Goal: Information Seeking & Learning: Check status

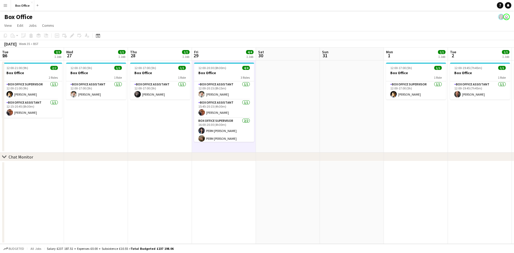
scroll to position [0, 130]
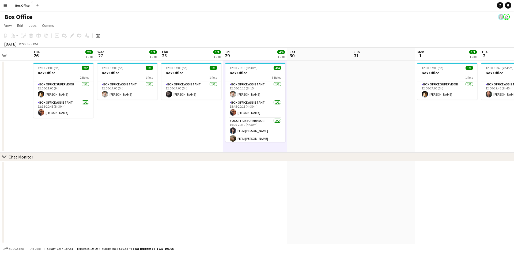
drag, startPoint x: 49, startPoint y: 191, endPoint x: 210, endPoint y: 188, distance: 161.2
click at [210, 188] on app-calendar-viewport "Sat 23 Sun 24 Mon 25 Tue 26 2/2 1 Job Wed 27 1/1 1 Job Thu 28 1/1 1 Job Fri 29 …" at bounding box center [257, 146] width 514 height 196
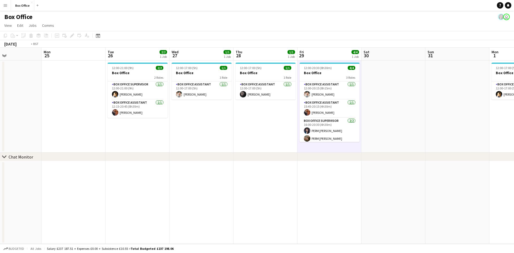
drag, startPoint x: 165, startPoint y: 174, endPoint x: 265, endPoint y: 174, distance: 99.1
click at [265, 174] on app-calendar-viewport "Sat 23 Sun 24 Mon 25 Tue 26 2/2 1 Job Wed 27 1/1 1 Job Thu 28 1/1 1 Job Fri 29 …" at bounding box center [257, 146] width 514 height 196
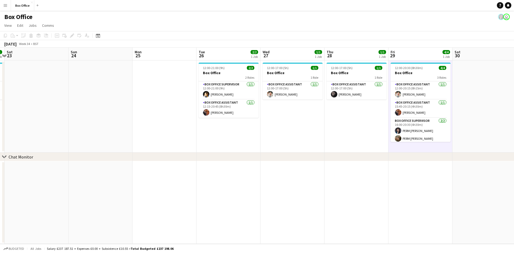
drag, startPoint x: 140, startPoint y: 172, endPoint x: 313, endPoint y: 164, distance: 172.9
click at [314, 164] on app-calendar-viewport "Fri 22 1/1 1 Job Sat 23 Sun 24 Mon 25 Tue 26 2/2 1 Job Wed 27 1/1 1 Job Thu 28 …" at bounding box center [257, 146] width 514 height 196
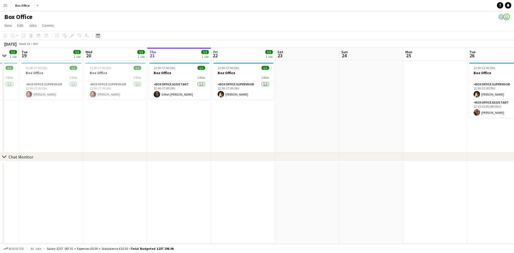
scroll to position [0, 257]
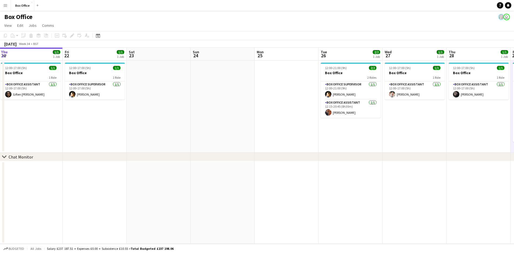
drag, startPoint x: 89, startPoint y: 171, endPoint x: 13, endPoint y: 155, distance: 77.7
click at [0, 154] on html "Menu Boards Boards Boards All jobs Status Workforce Workforce My Workforce Recr…" at bounding box center [257, 126] width 514 height 253
drag, startPoint x: 353, startPoint y: 158, endPoint x: 205, endPoint y: 156, distance: 147.6
click at [198, 158] on div "chevron-right Chat Monitor" at bounding box center [257, 157] width 514 height 9
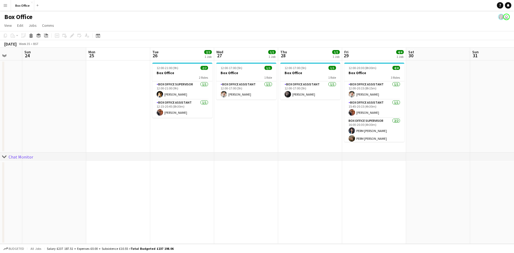
drag, startPoint x: 415, startPoint y: 129, endPoint x: 122, endPoint y: 128, distance: 292.2
click at [122, 128] on app-calendar-viewport "Thu 21 1/1 1 Job Fri 22 1/1 1 Job Sat 23 Sun 24 Mon 25 Tue 26 2/2 1 Job Wed 27 …" at bounding box center [257, 146] width 514 height 196
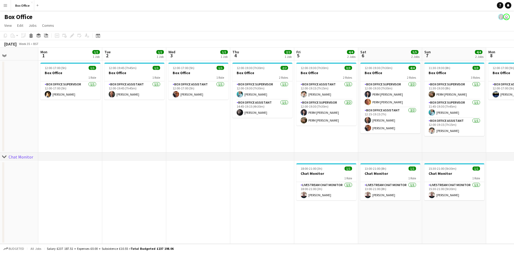
drag, startPoint x: 466, startPoint y: 121, endPoint x: 224, endPoint y: 118, distance: 241.8
click at [224, 118] on app-calendar-viewport "Wed 27 1/1 1 Job Thu 28 1/1 1 Job Fri 29 4/4 1 Job Sat 30 Sun 31 Mon 1 1/1 1 Jo…" at bounding box center [257, 146] width 514 height 196
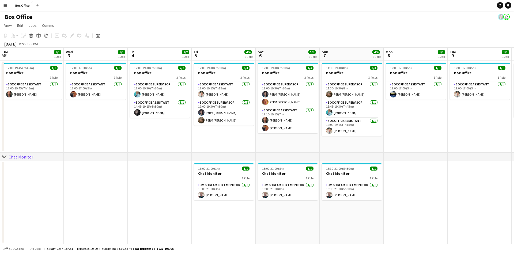
scroll to position [0, 257]
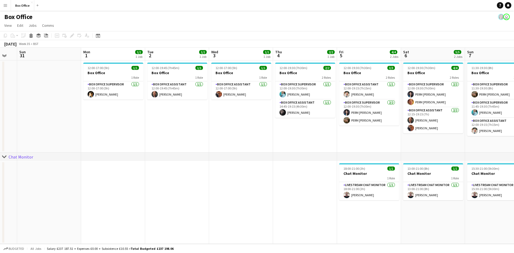
drag, startPoint x: 358, startPoint y: 122, endPoint x: 276, endPoint y: 129, distance: 81.9
click at [276, 129] on app-calendar-viewport "Fri 29 4/4 1 Job Sat 30 Sun 31 Mon 1 1/1 1 Job Tue 2 1/1 1 Job Wed 3 1/1 1 Job …" at bounding box center [257, 146] width 514 height 196
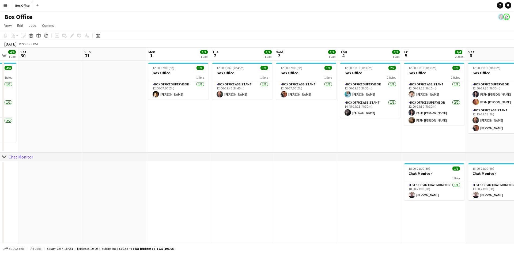
drag, startPoint x: 221, startPoint y: 133, endPoint x: 349, endPoint y: 134, distance: 128.3
click at [349, 134] on app-calendar-viewport "Thu 28 1/1 1 Job Fri 29 4/4 1 Job Sat 30 Sun 31 Mon 1 1/1 1 Job Tue 2 1/1 1 Job…" at bounding box center [257, 146] width 514 height 196
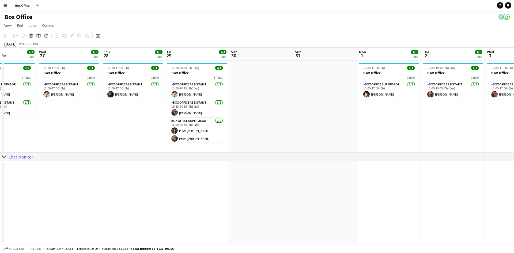
drag, startPoint x: 45, startPoint y: 179, endPoint x: 256, endPoint y: 182, distance: 211.3
click at [256, 182] on app-calendar-viewport "Sun 24 Mon 25 Tue 26 2/2 1 Job Wed 27 1/1 1 Job Thu 28 1/1 1 Job Fri 29 4/4 1 J…" at bounding box center [257, 146] width 514 height 196
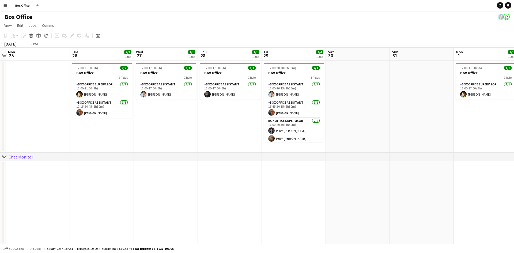
scroll to position [0, 118]
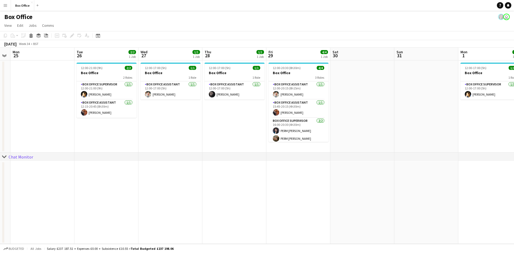
drag, startPoint x: 126, startPoint y: 172, endPoint x: 163, endPoint y: 172, distance: 37.0
click at [163, 172] on app-calendar-viewport "Sat 23 Sun 24 Mon 25 Tue 26 2/2 1 Job Wed 27 1/1 1 Job Thu 28 1/1 1 Job Fri 29 …" at bounding box center [257, 146] width 514 height 196
click at [136, 187] on app-calendar-viewport "Sat 23 Sun 24 Mon 25 Tue 26 2/2 1 Job Wed 27 1/1 1 Job Thu 28 1/1 1 Job Fri 29 …" at bounding box center [257, 146] width 514 height 196
